Goal: Navigation & Orientation: Find specific page/section

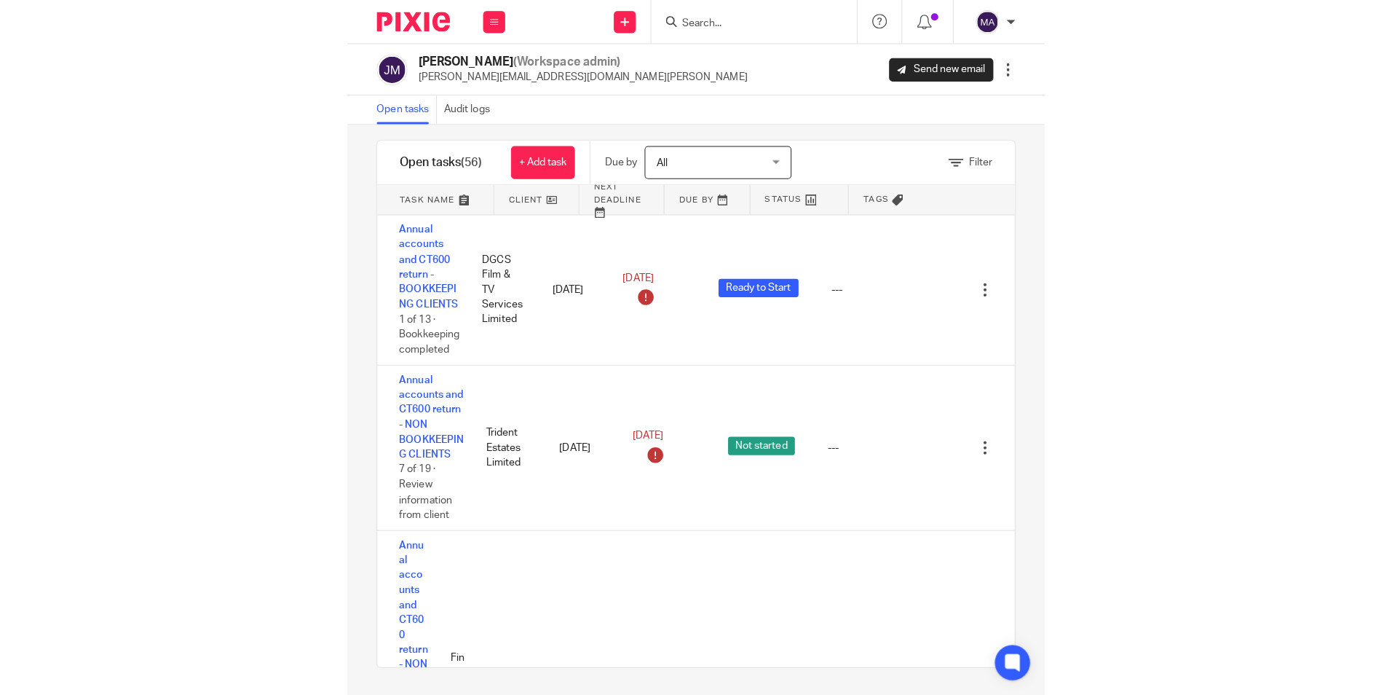
scroll to position [1810, 0]
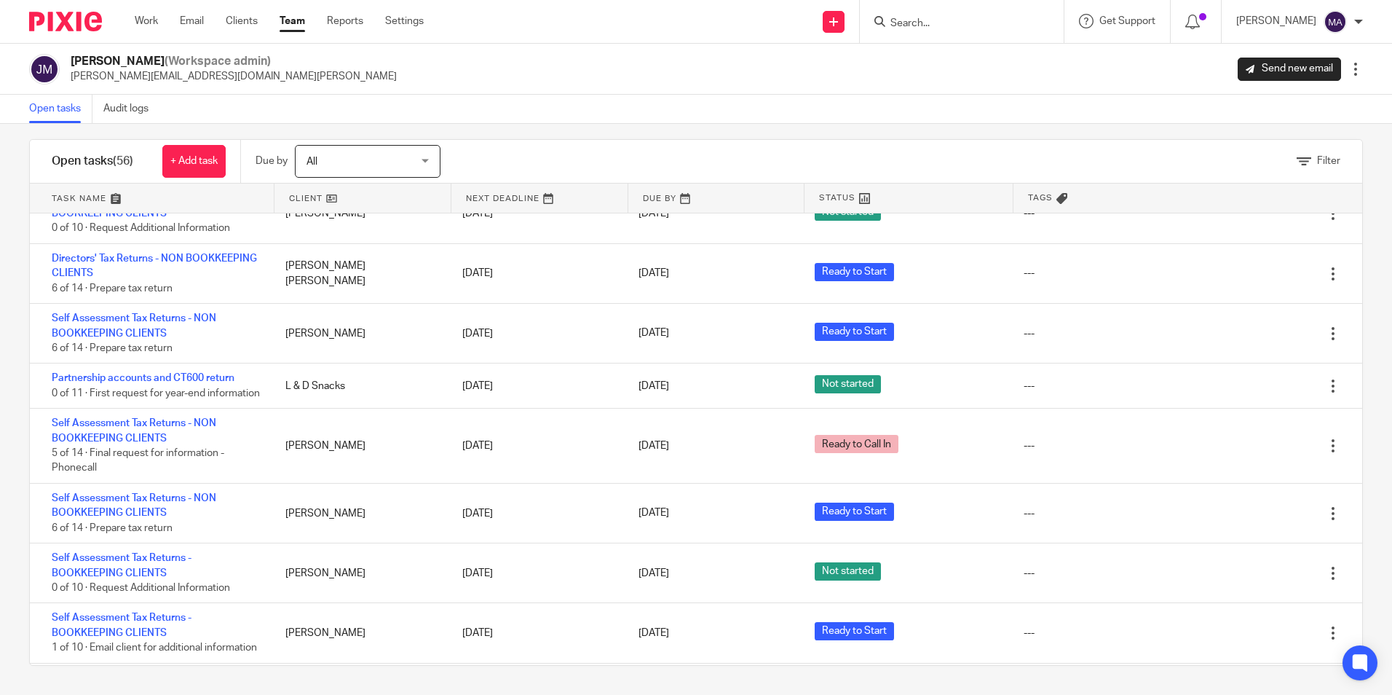
click at [691, 86] on div "Jon Mills (Workspace admin) jon@blackandwhiteaccounting.co.uk Send new email Ed…" at bounding box center [696, 69] width 1392 height 51
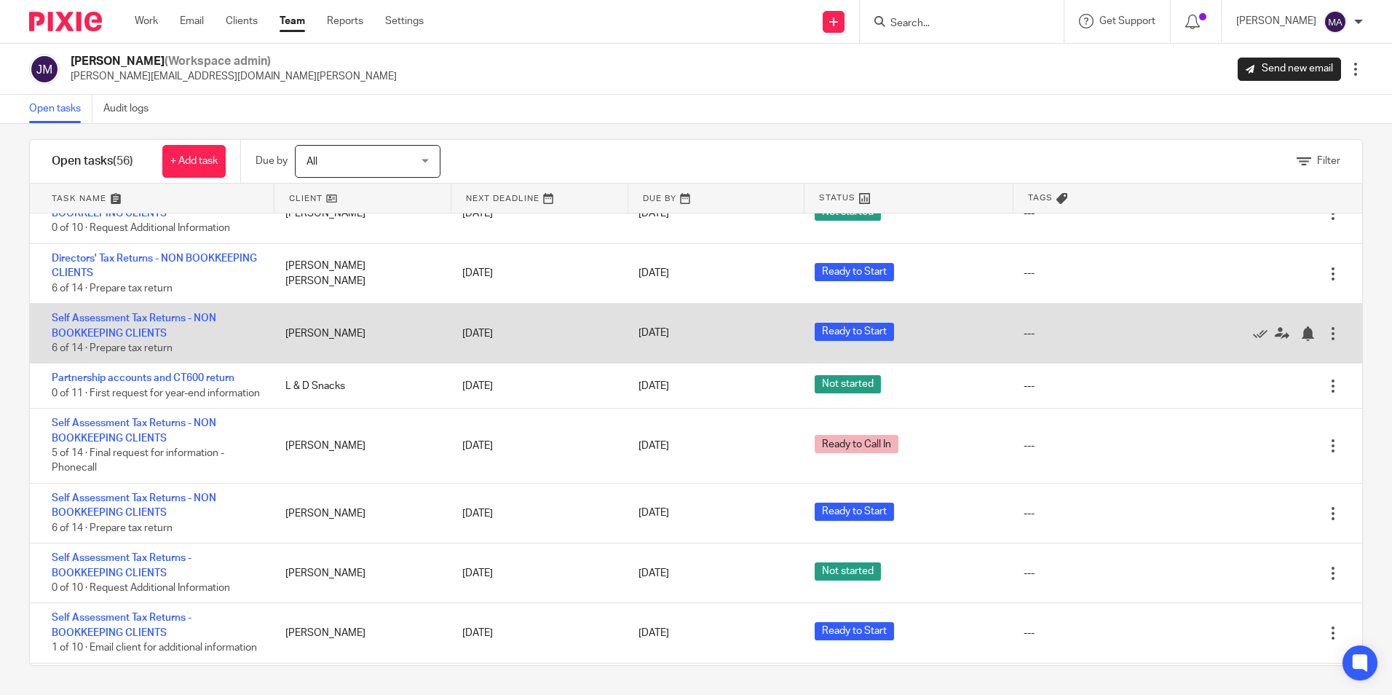
scroll to position [1883, 0]
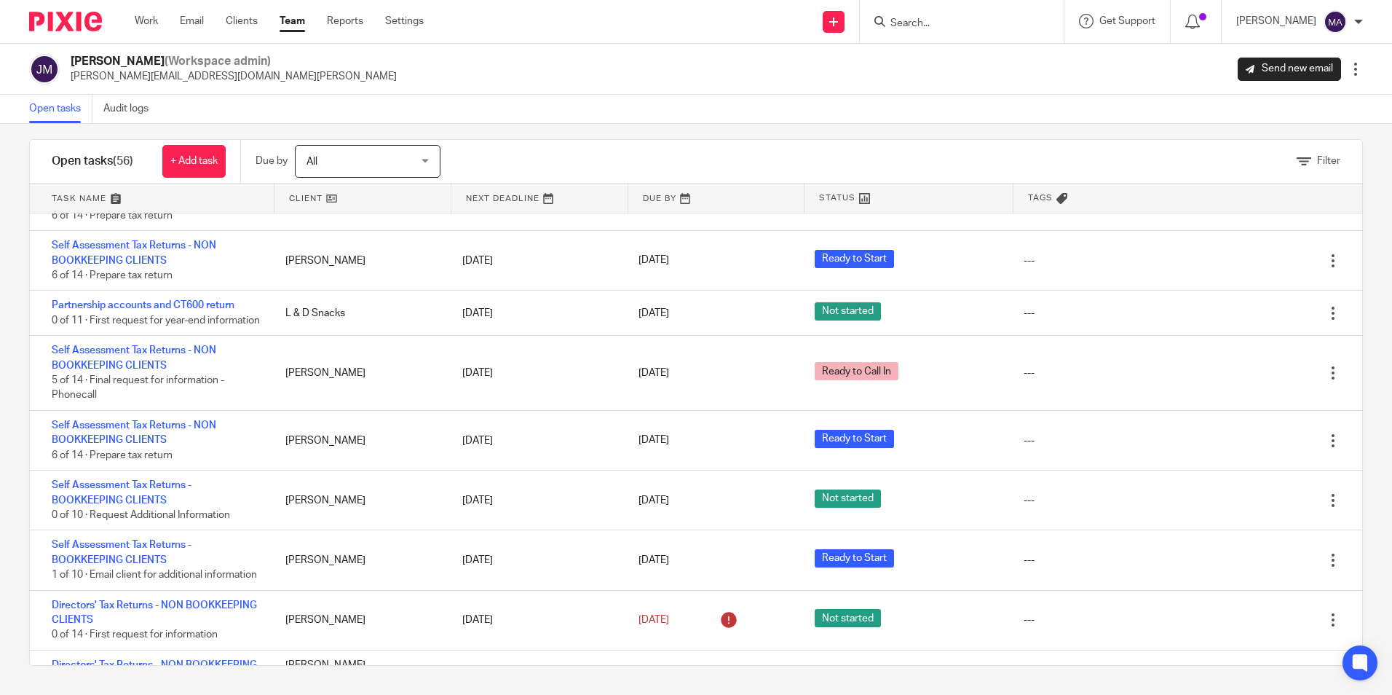
click at [623, 129] on div "Filter tasks Only show tasks matching all of these conditions 1 Client name Is …" at bounding box center [696, 409] width 1392 height 571
click at [691, 101] on div "Open tasks Audit logs" at bounding box center [696, 109] width 1392 height 29
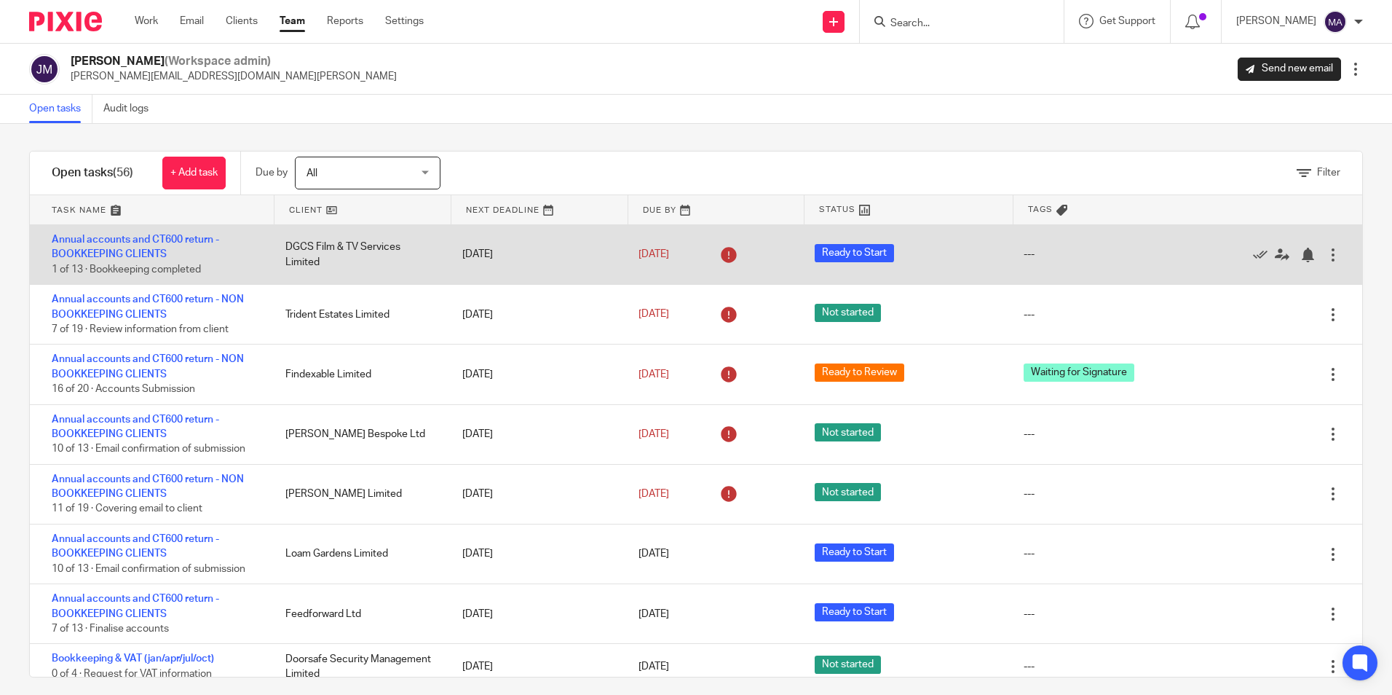
scroll to position [0, 0]
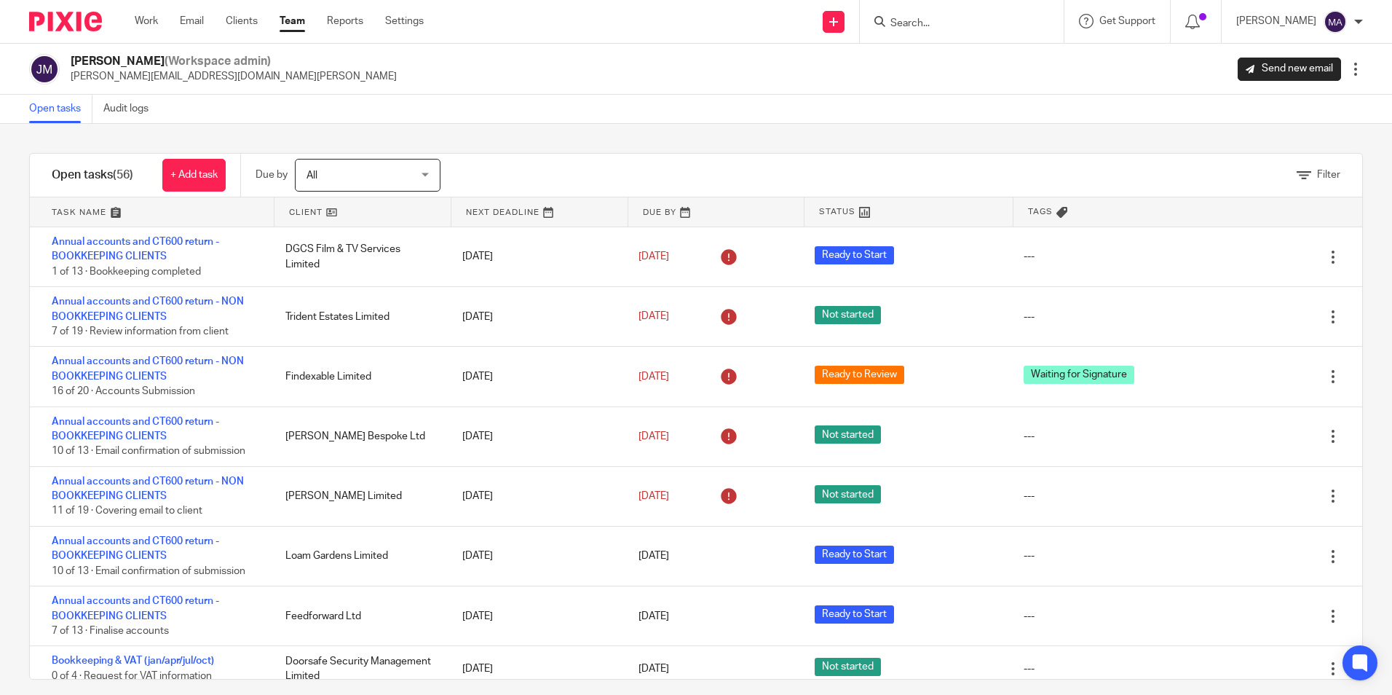
click at [291, 26] on link "Team" at bounding box center [292, 21] width 25 height 15
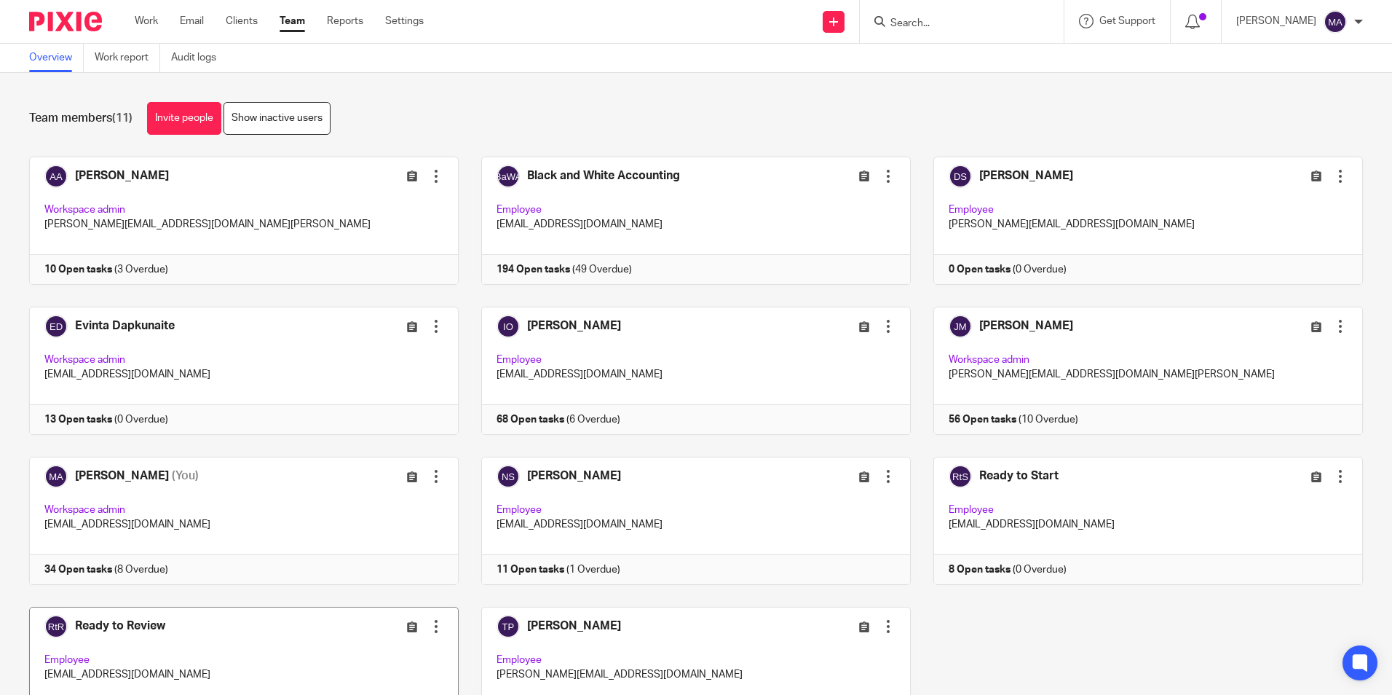
click at [141, 625] on link at bounding box center [233, 671] width 452 height 128
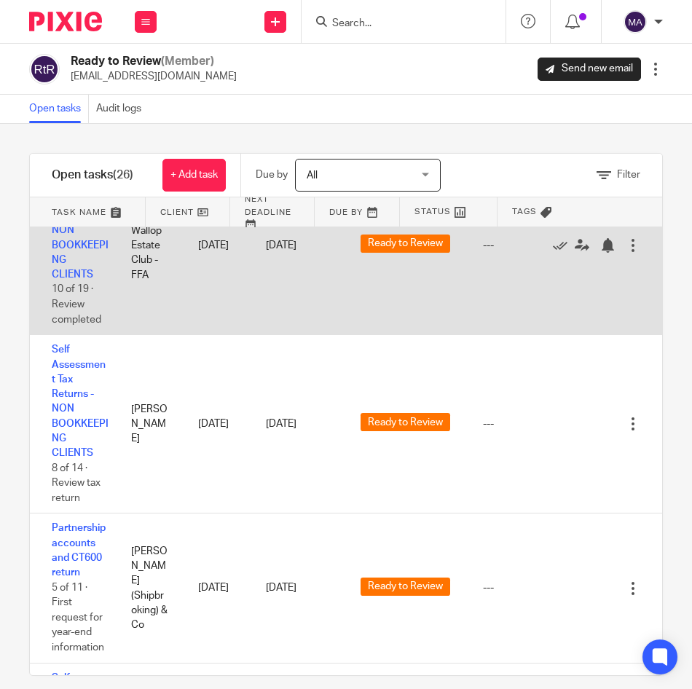
scroll to position [437, 0]
